Goal: Navigation & Orientation: Find specific page/section

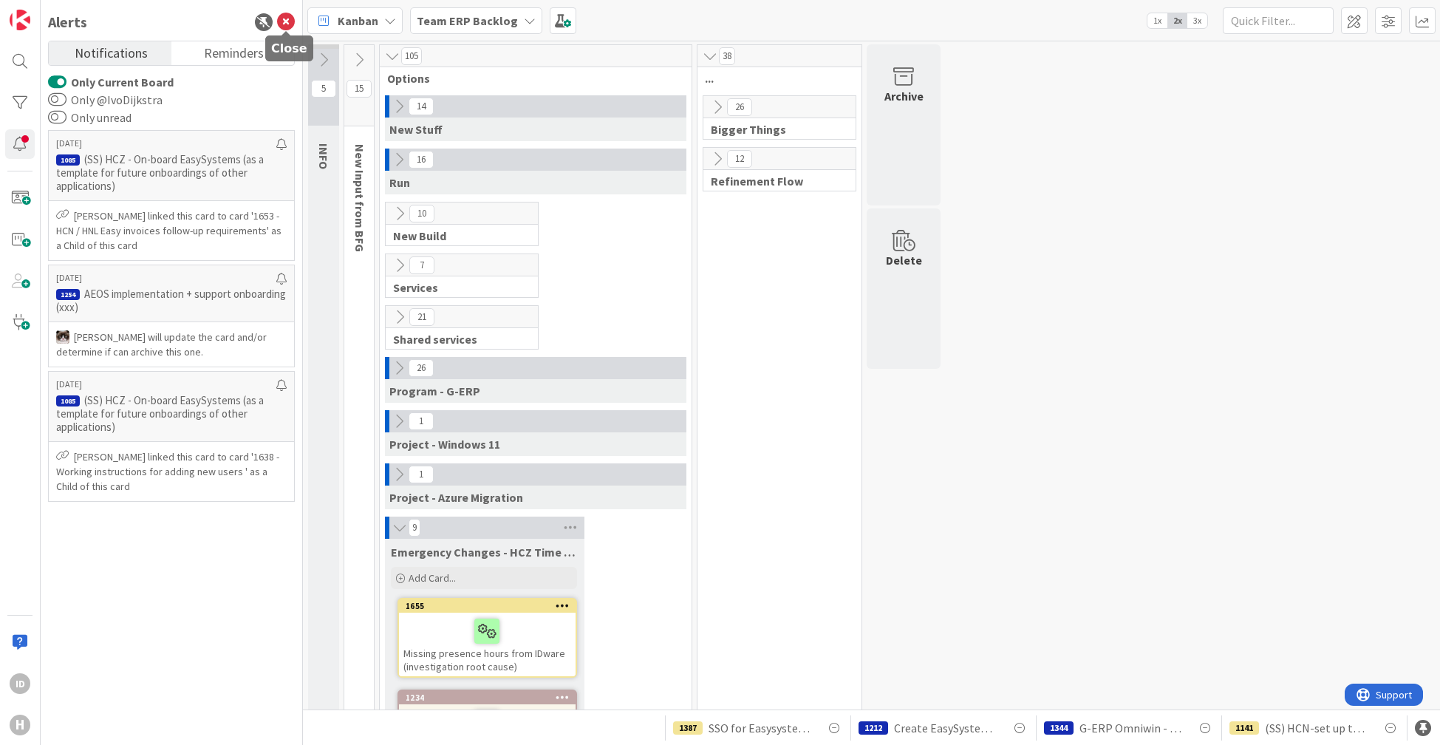
click at [293, 19] on icon at bounding box center [286, 22] width 18 height 18
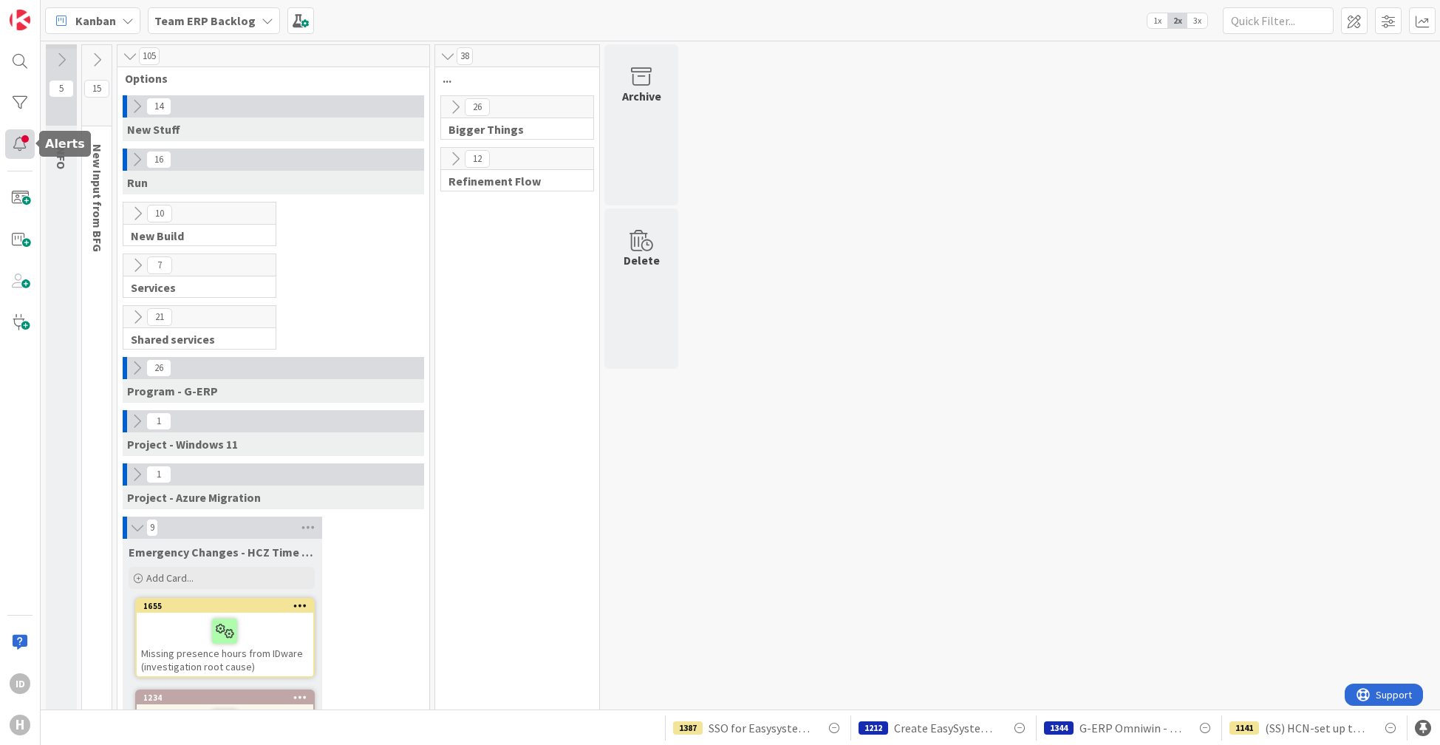
click at [25, 140] on div at bounding box center [20, 144] width 30 height 30
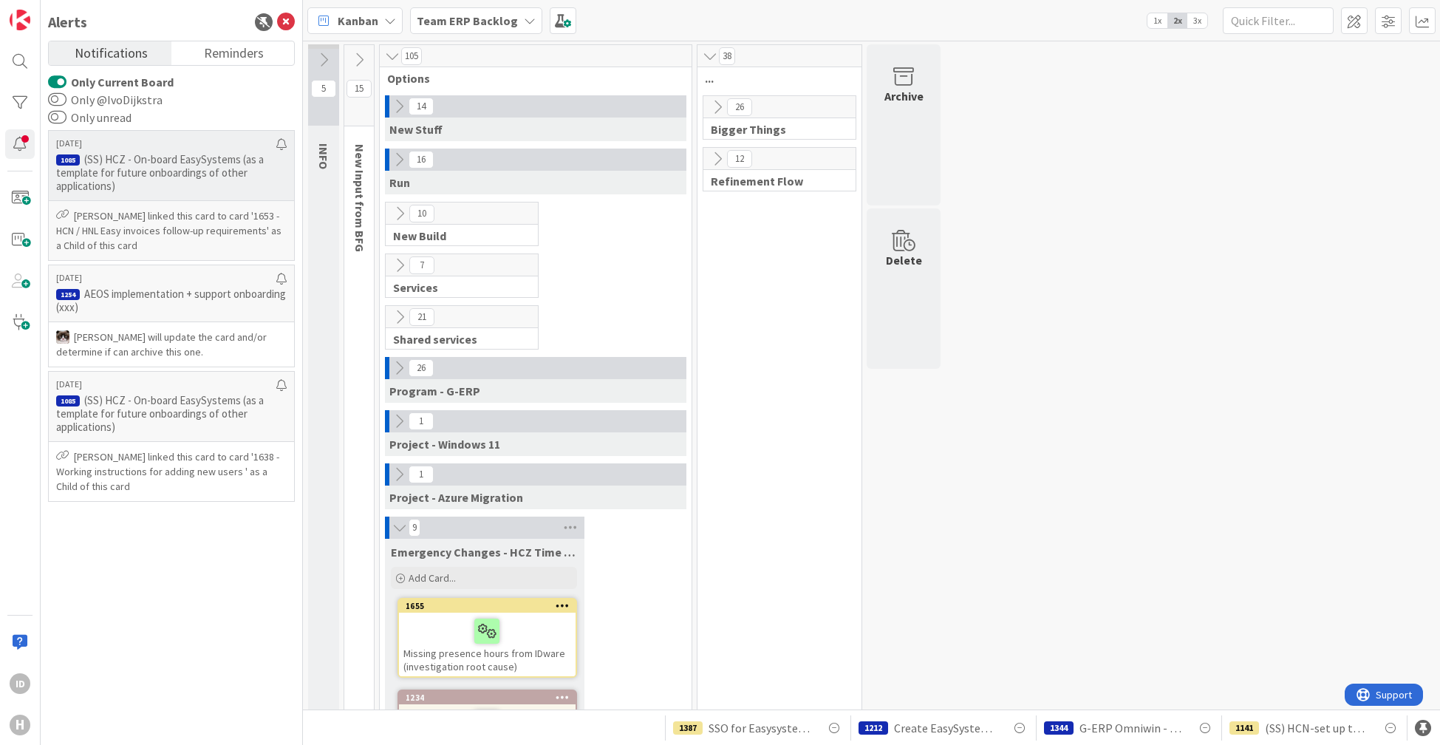
click at [163, 183] on p "(SS) HCZ - On-board EasySystems (as a template for future onboardings of other …" at bounding box center [171, 173] width 231 height 40
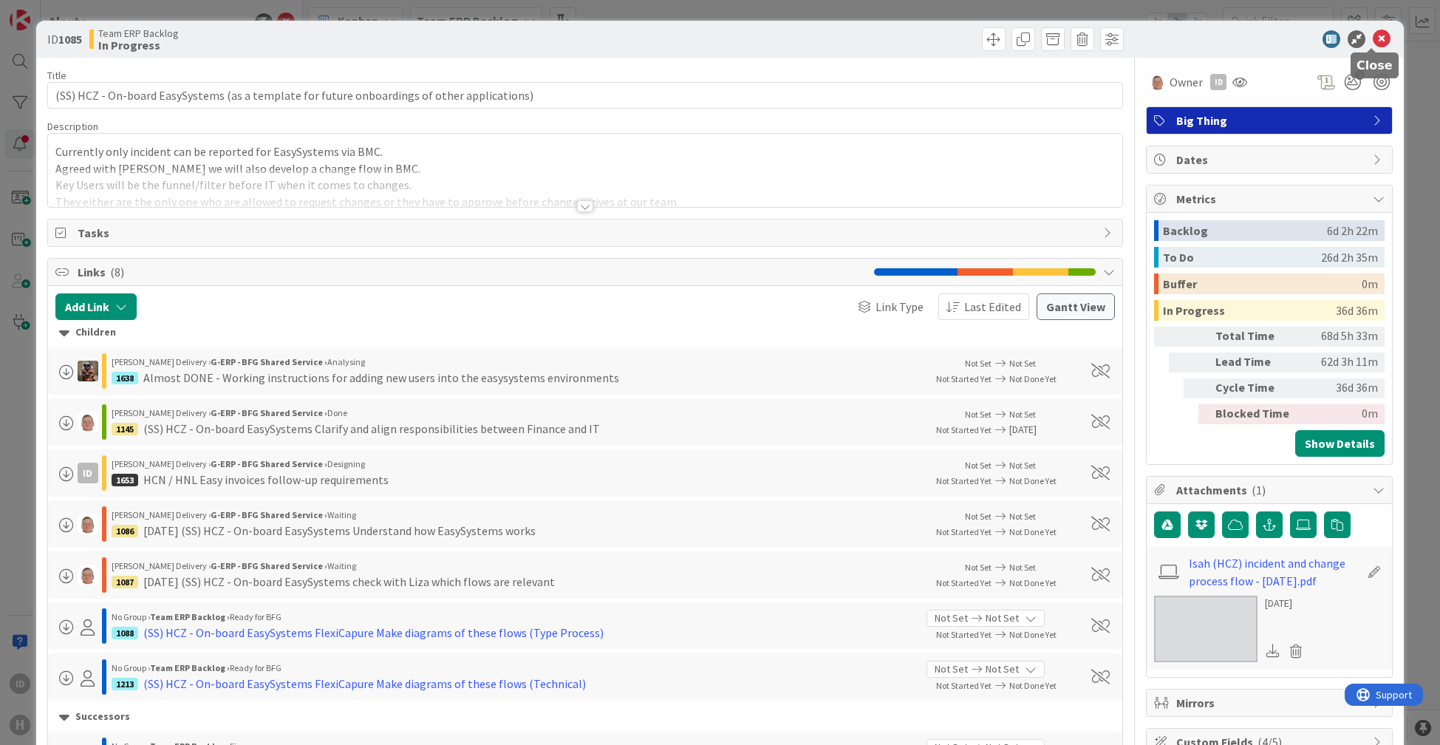
click at [531, 41] on icon at bounding box center [1382, 39] width 18 height 18
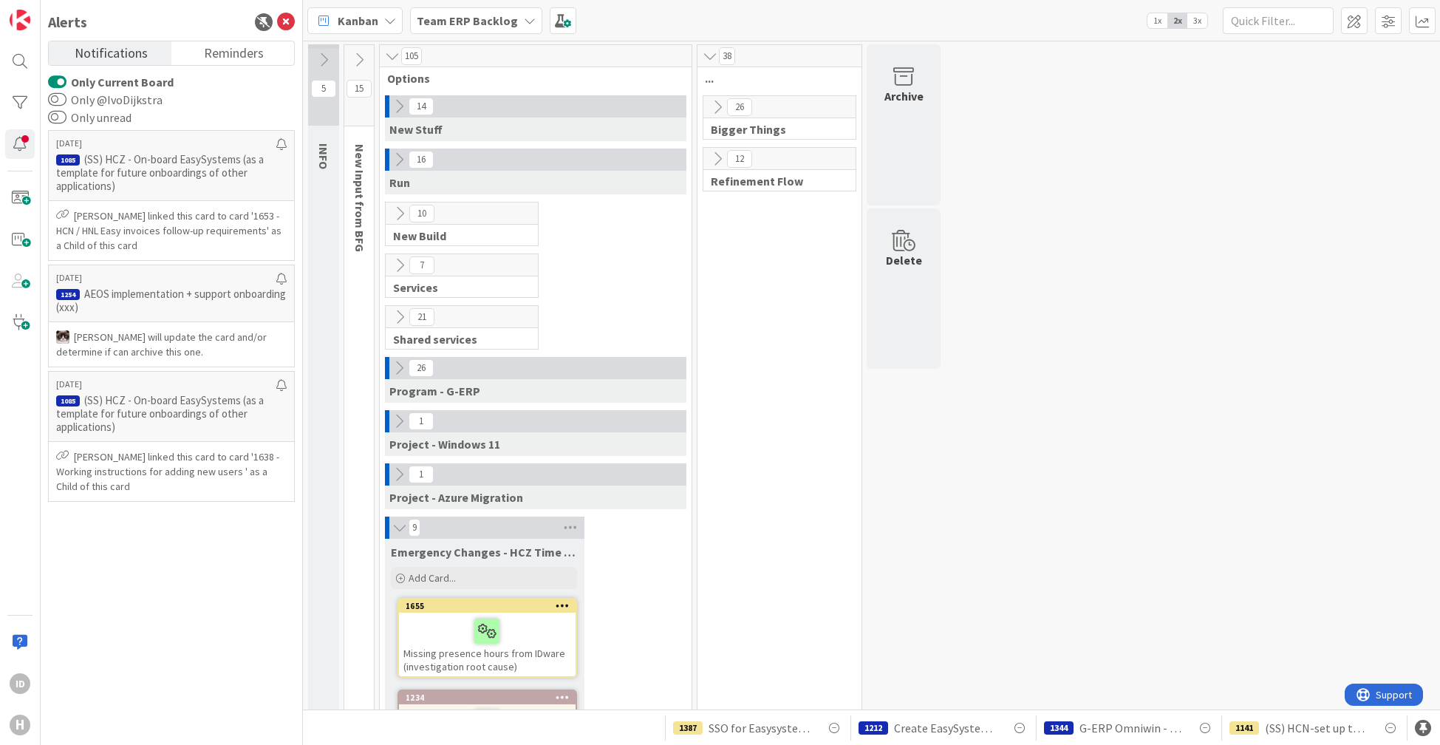
click at [449, 30] on div "Team ERP Backlog" at bounding box center [476, 20] width 132 height 27
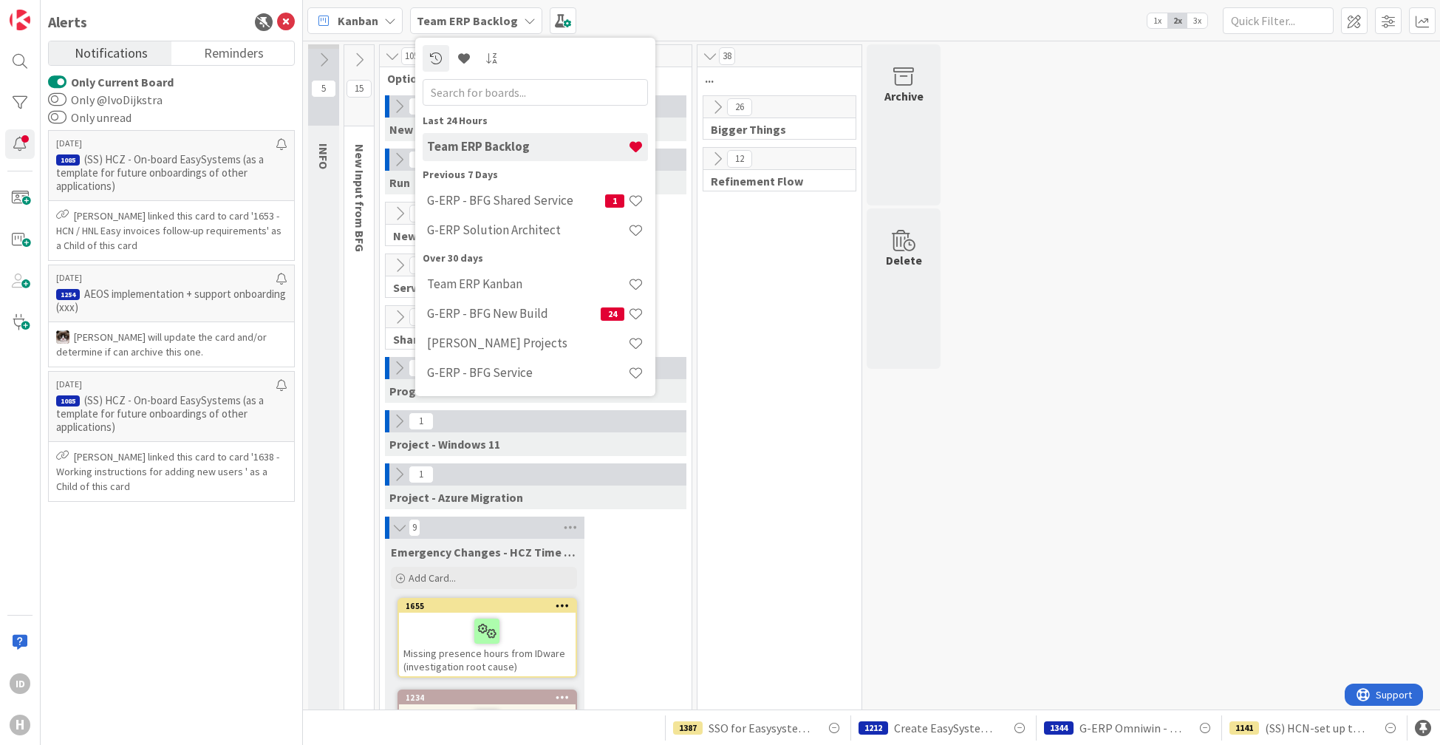
click at [449, 30] on div "Team ERP Backlog" at bounding box center [476, 20] width 132 height 27
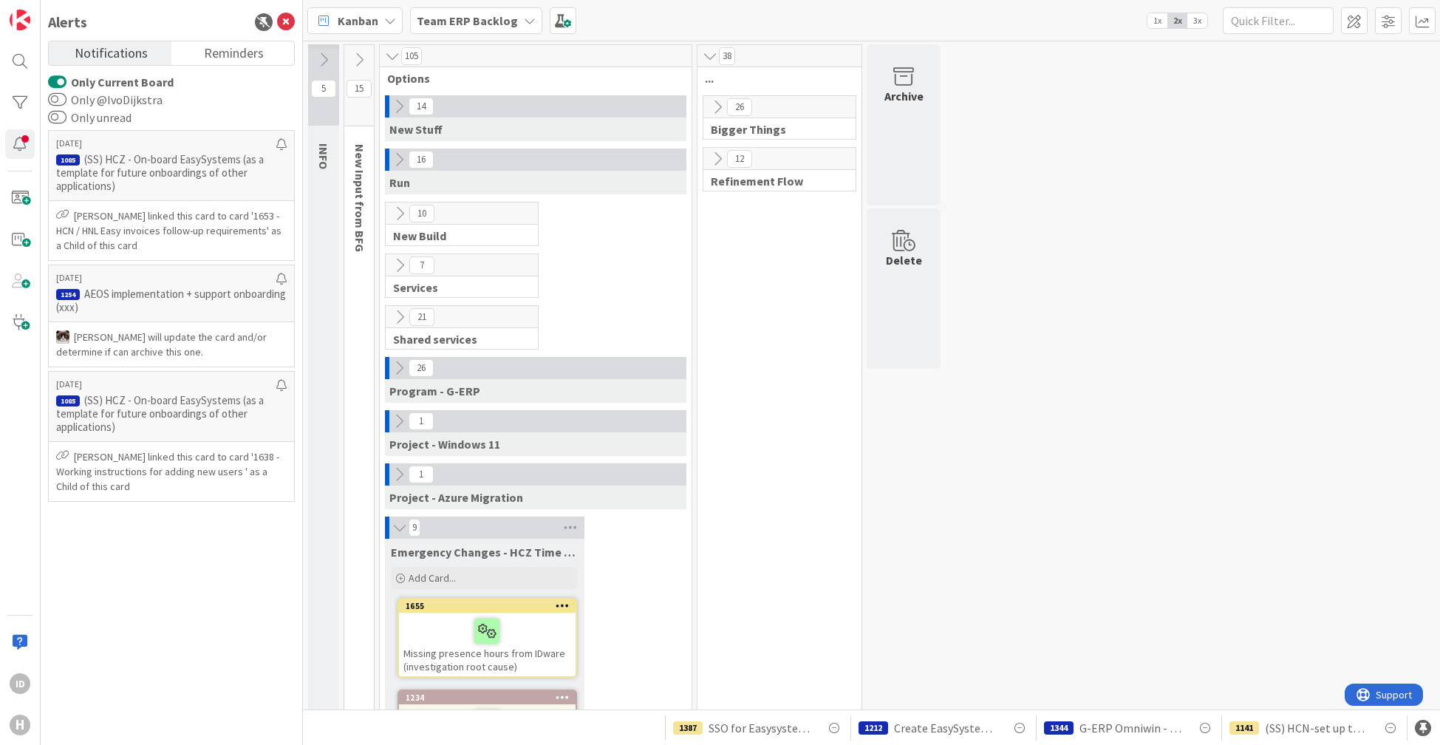
click at [531, 107] on icon at bounding box center [717, 107] width 16 height 16
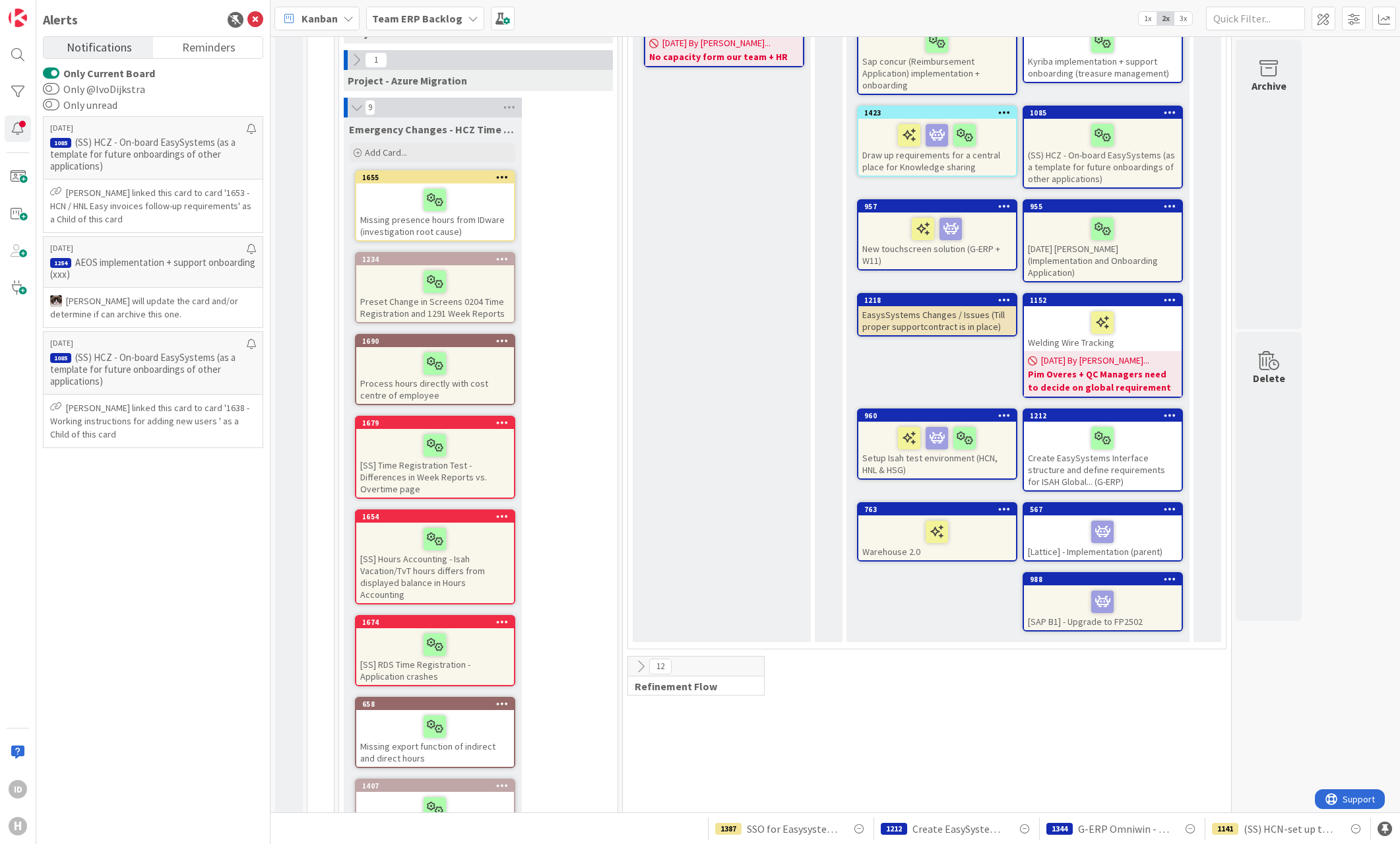
scroll to position [367, 0]
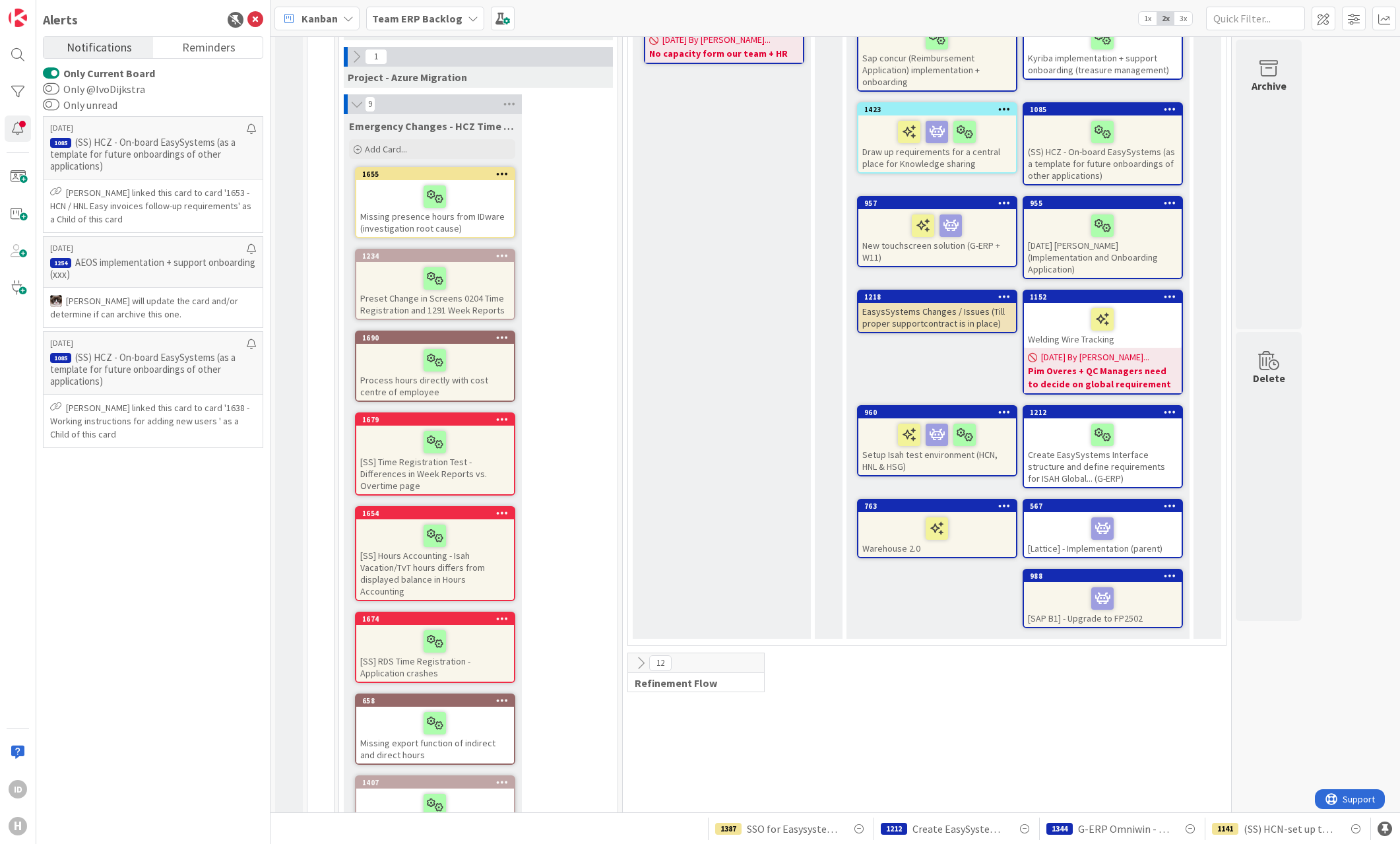
click at [474, 403] on div "Setup Isah test environment (HCN, HNL & HSG)" at bounding box center [937, 447] width 158 height 57
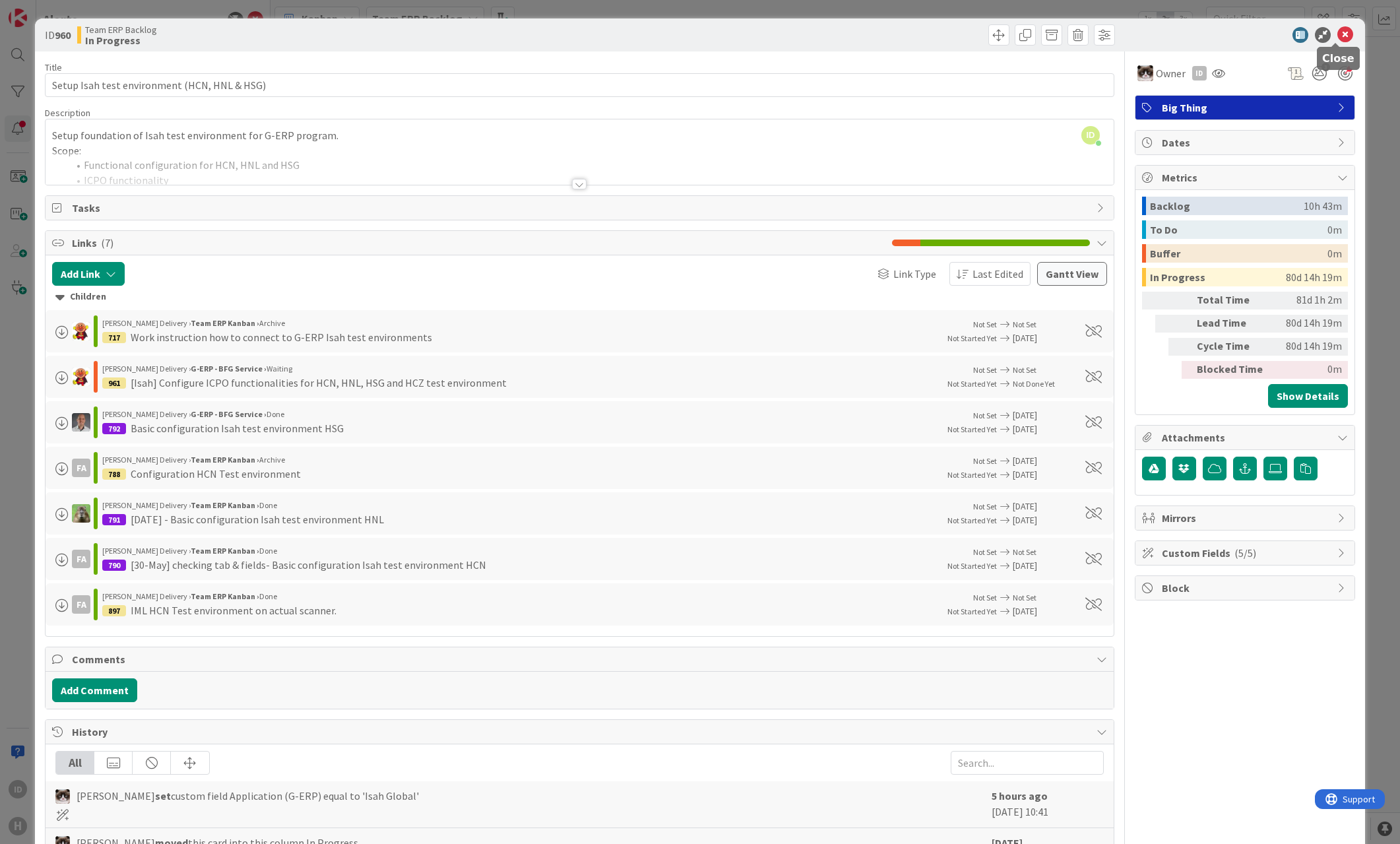
click at [474, 31] on icon at bounding box center [1346, 35] width 16 height 16
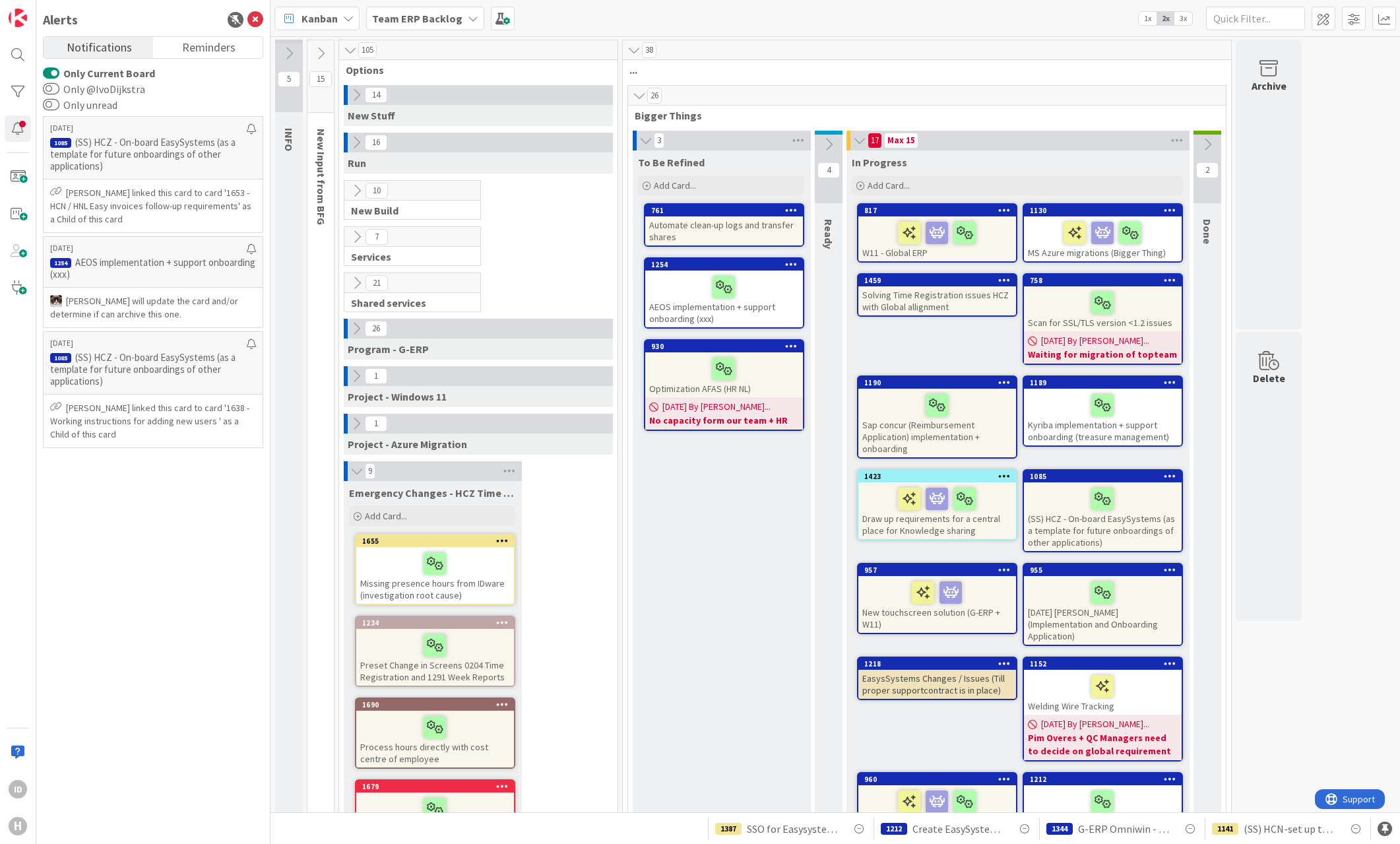
click at [474, 138] on span "17" at bounding box center [875, 141] width 14 height 16
click at [474, 172] on span "2" at bounding box center [1207, 171] width 22 height 16
click at [474, 143] on icon at bounding box center [1207, 145] width 14 height 14
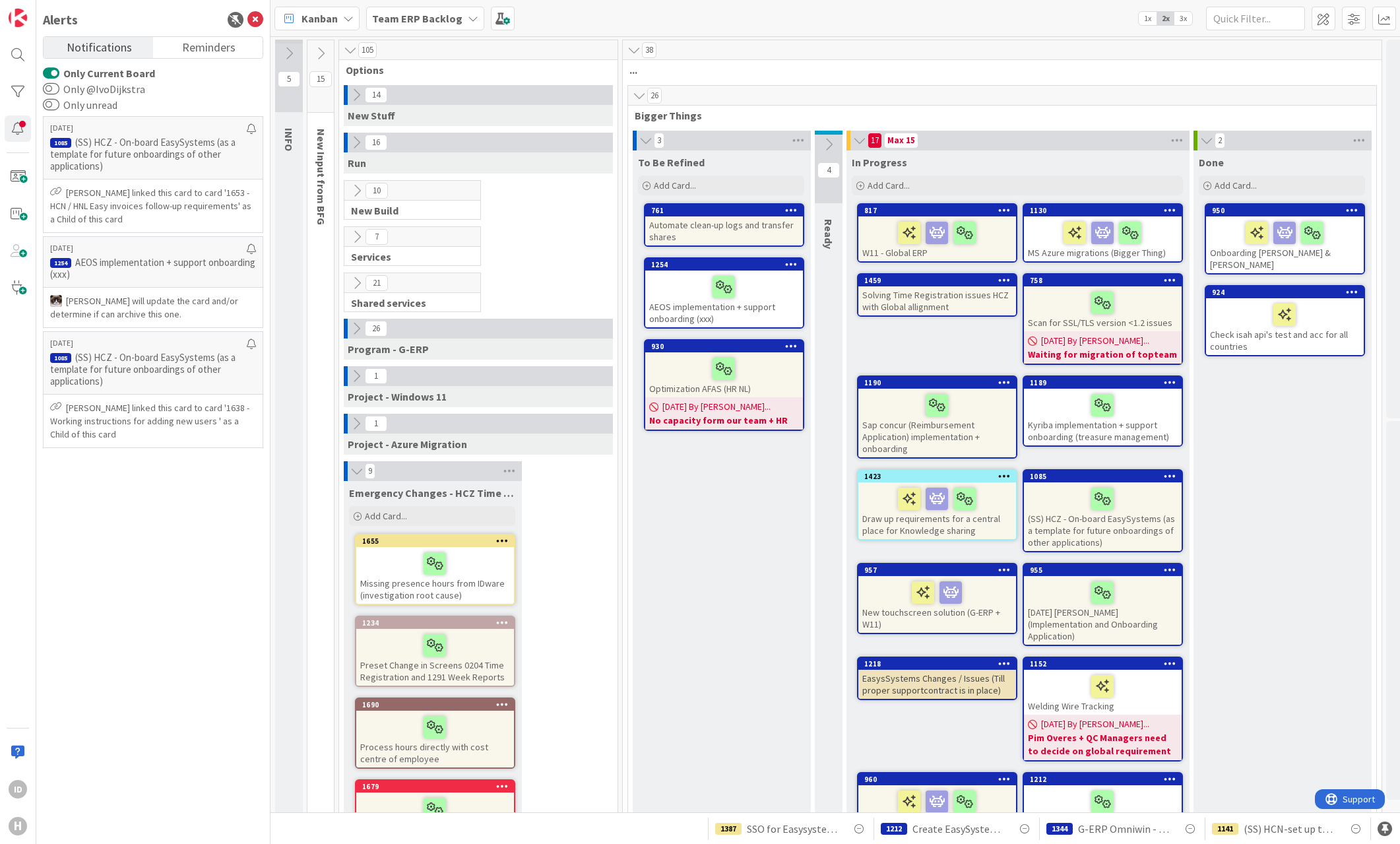
click at [474, 305] on div at bounding box center [1285, 314] width 150 height 28
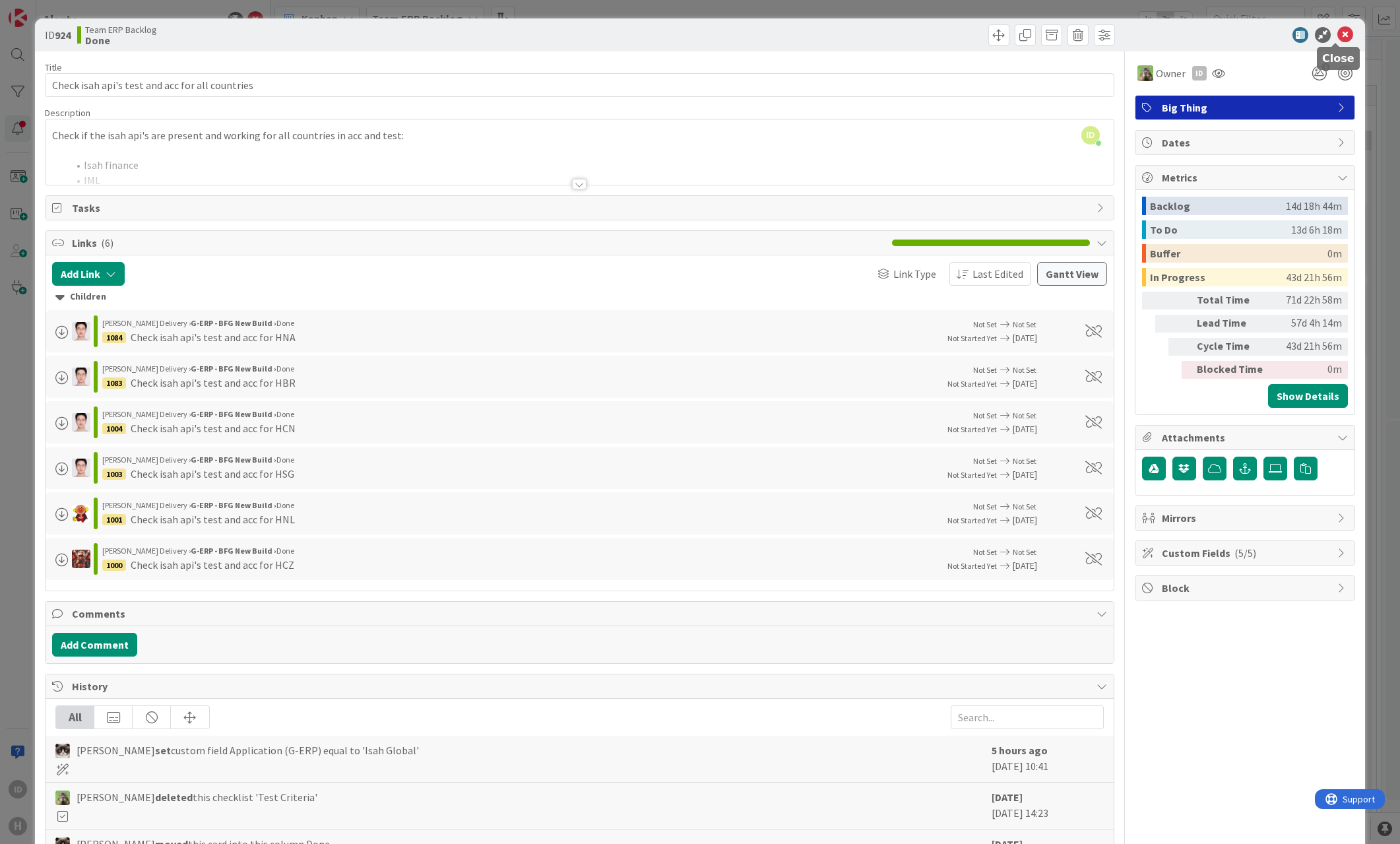
click at [474, 38] on icon at bounding box center [1346, 35] width 16 height 16
